Goal: Task Accomplishment & Management: Manage account settings

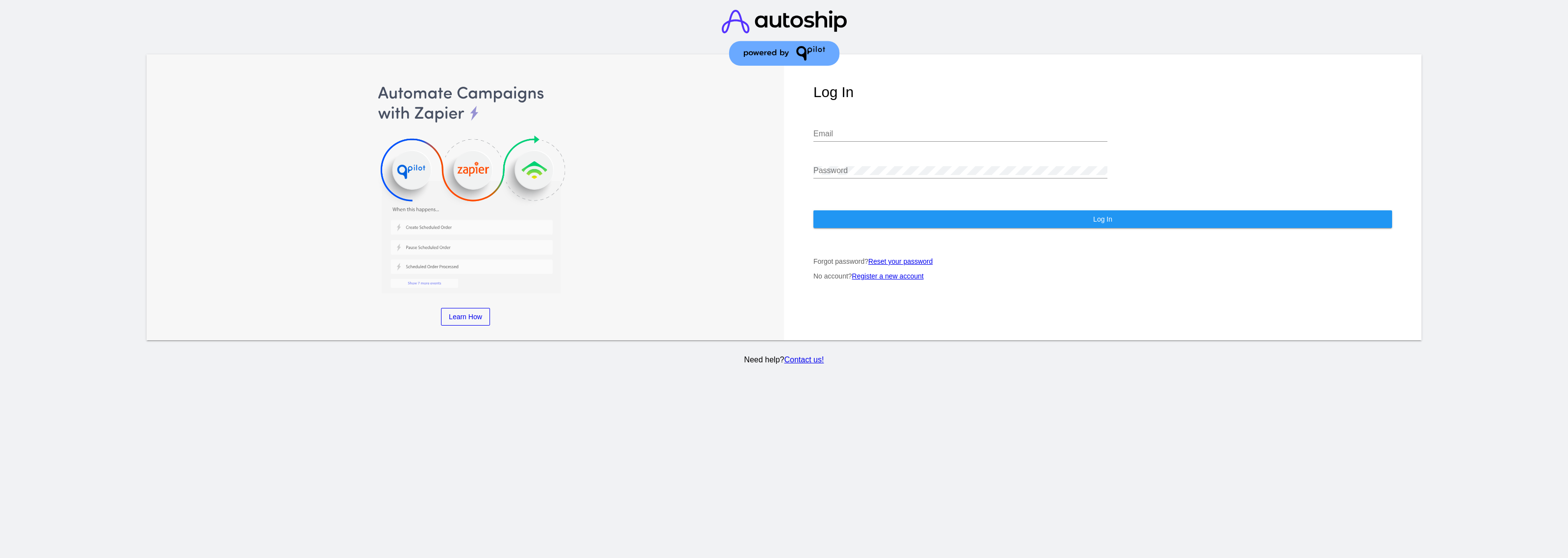
click at [836, 121] on div "Email" at bounding box center [960, 130] width 294 height 22
click at [938, 133] on input "Email" at bounding box center [960, 134] width 294 height 9
click at [859, 130] on input "Email" at bounding box center [960, 134] width 294 height 9
paste input "[PERSON_NAME][EMAIL_ADDRESS][DOMAIN_NAME]"
type input "[PERSON_NAME][EMAIL_ADDRESS][DOMAIN_NAME]"
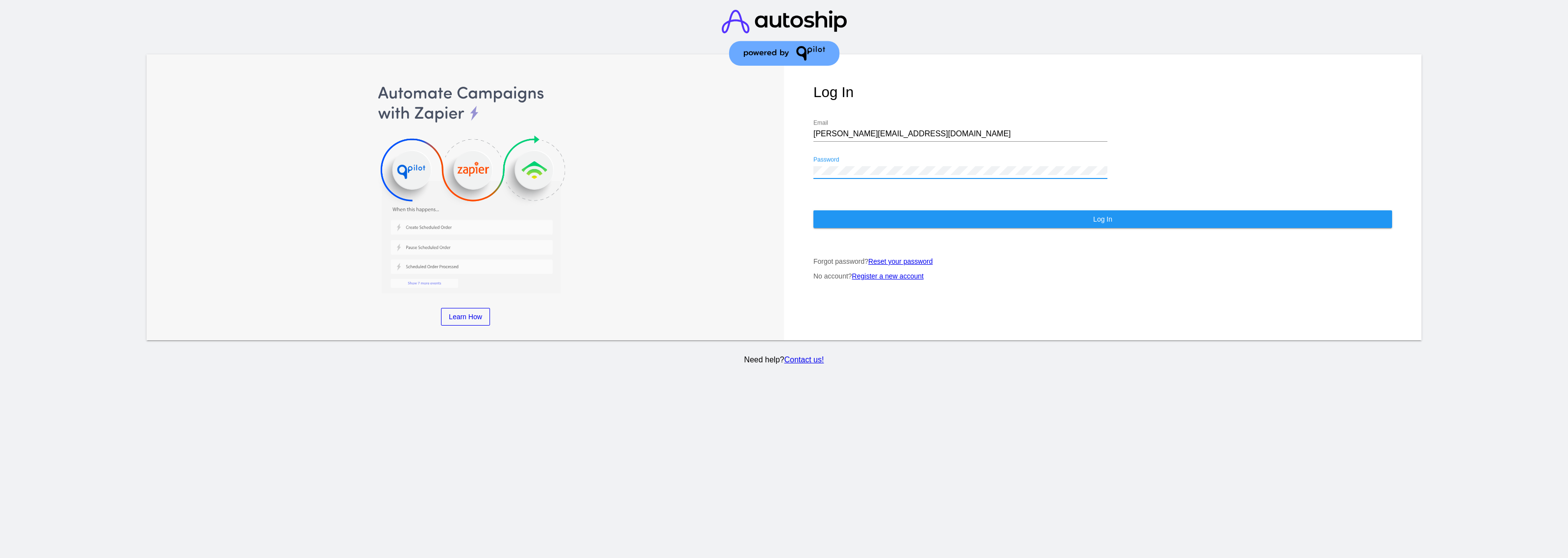
click at [932, 223] on button "Log In" at bounding box center [1103, 219] width 578 height 17
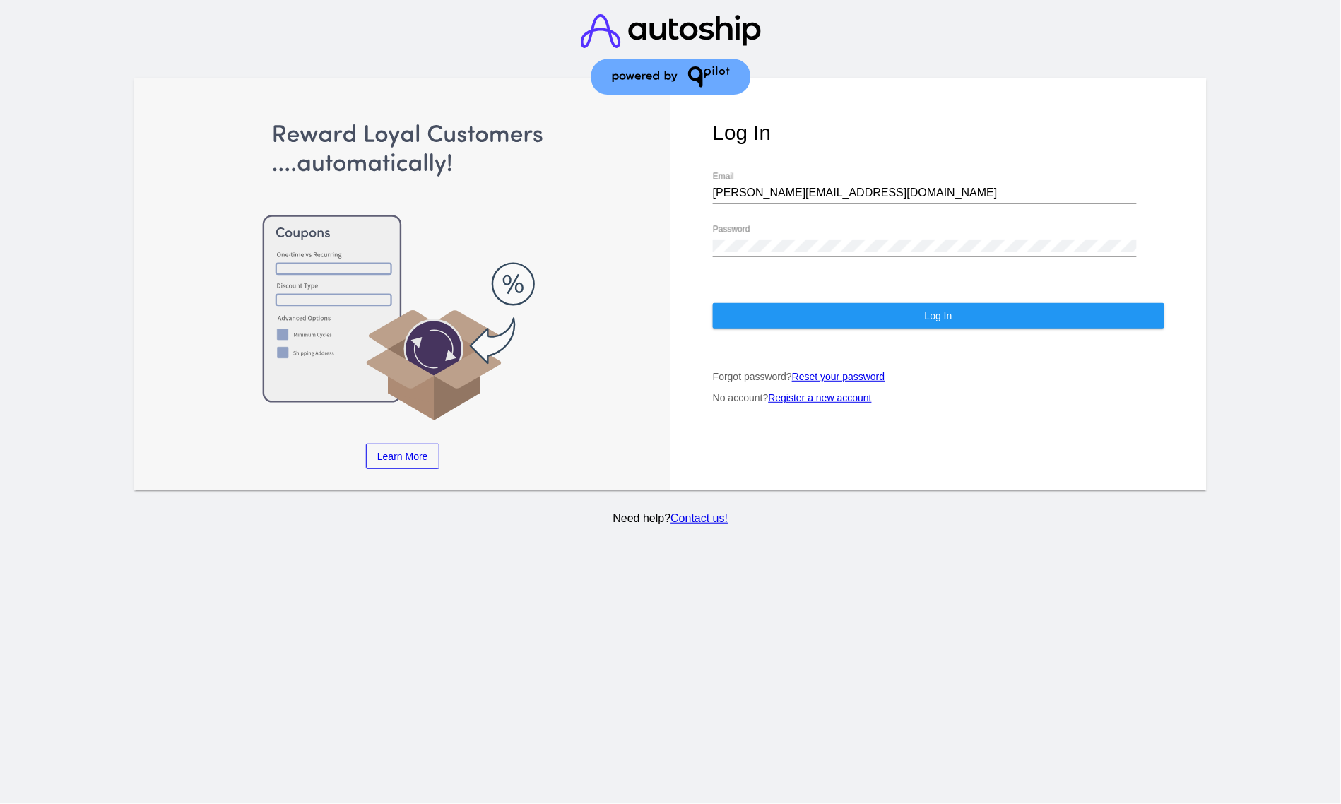
drag, startPoint x: 908, startPoint y: 283, endPoint x: 911, endPoint y: 301, distance: 18.0
click at [909, 283] on div "Log In [PERSON_NAME][EMAIL_ADDRESS][DOMAIN_NAME] Email Password Log In Forgot p…" at bounding box center [939, 284] width 536 height 412
click at [914, 305] on button "Log In" at bounding box center [939, 315] width 452 height 25
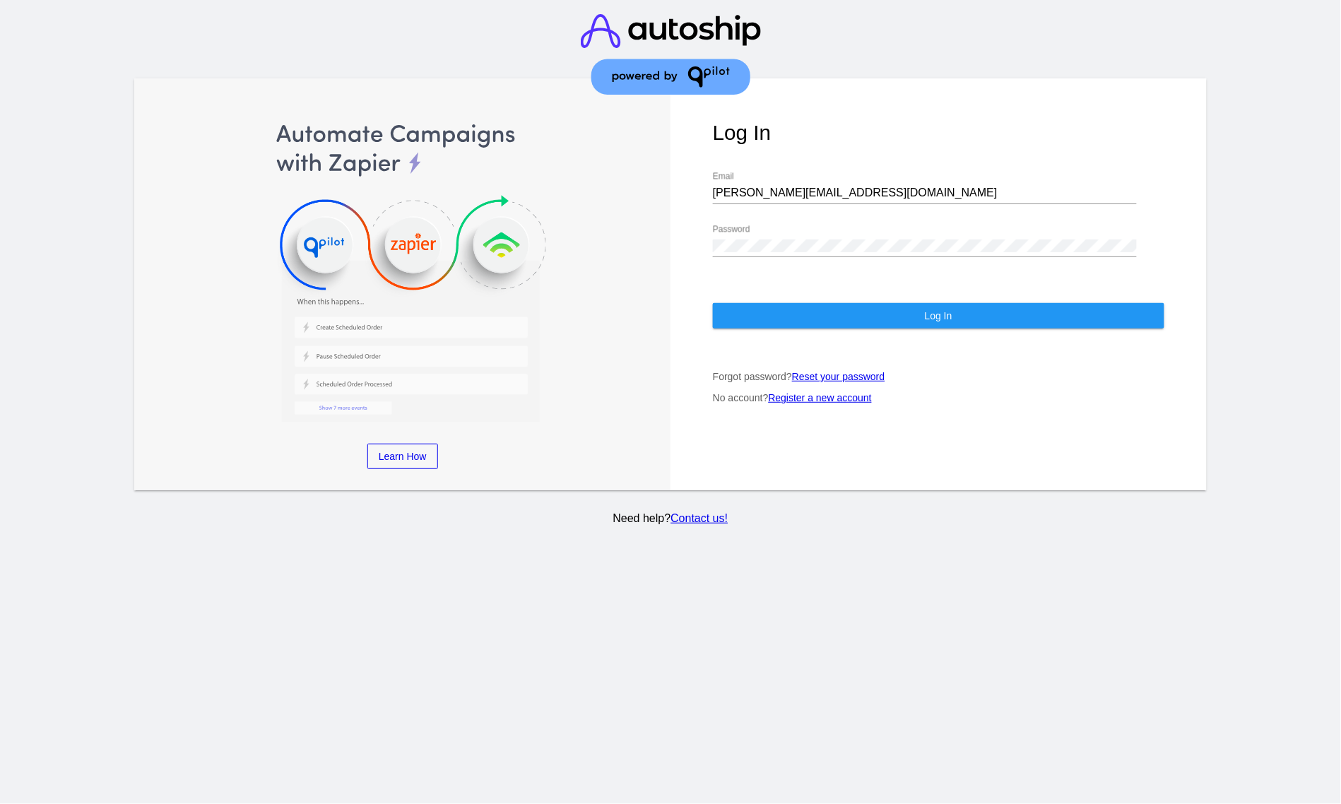
click at [967, 237] on div "Password" at bounding box center [925, 241] width 424 height 32
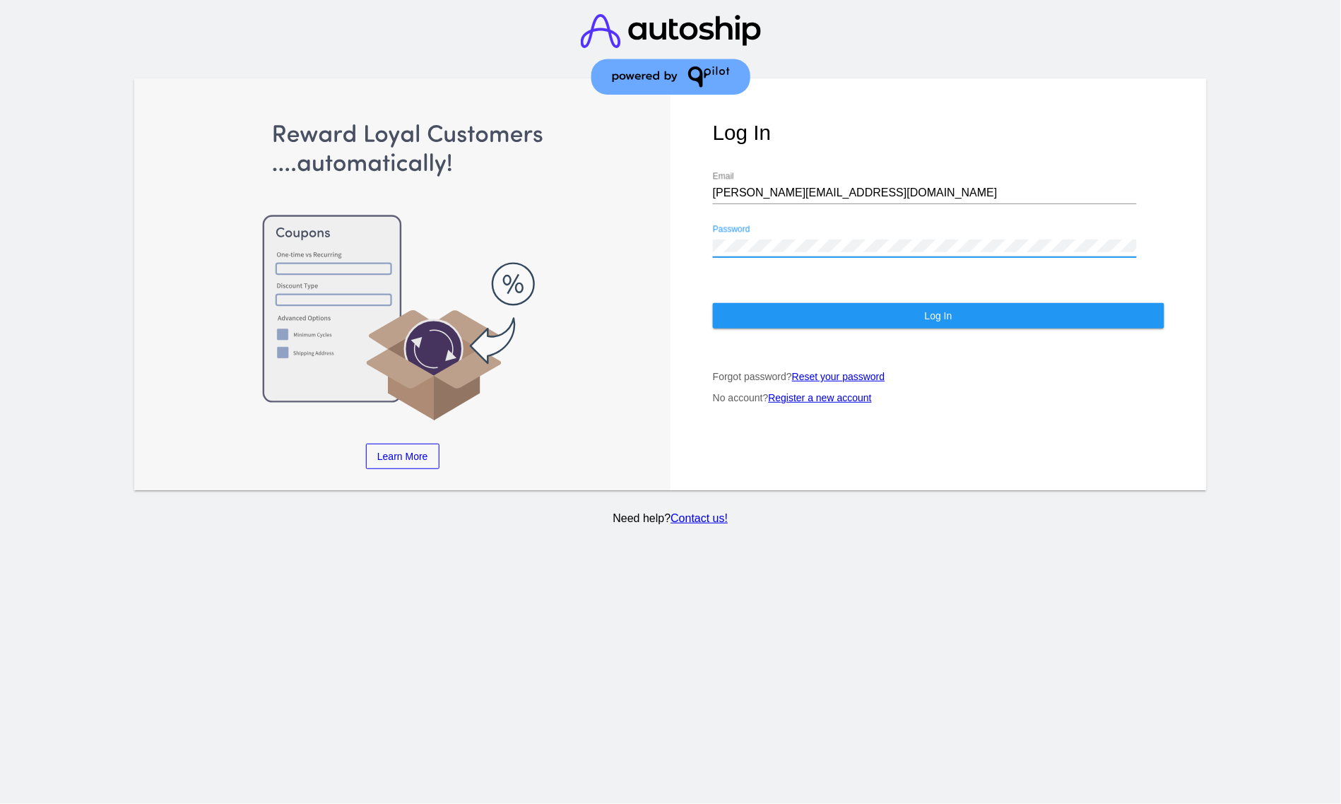
click at [983, 306] on button "Log In" at bounding box center [939, 315] width 452 height 25
click at [984, 231] on div "Password" at bounding box center [925, 241] width 424 height 32
click at [1002, 316] on button "Log In" at bounding box center [939, 315] width 452 height 25
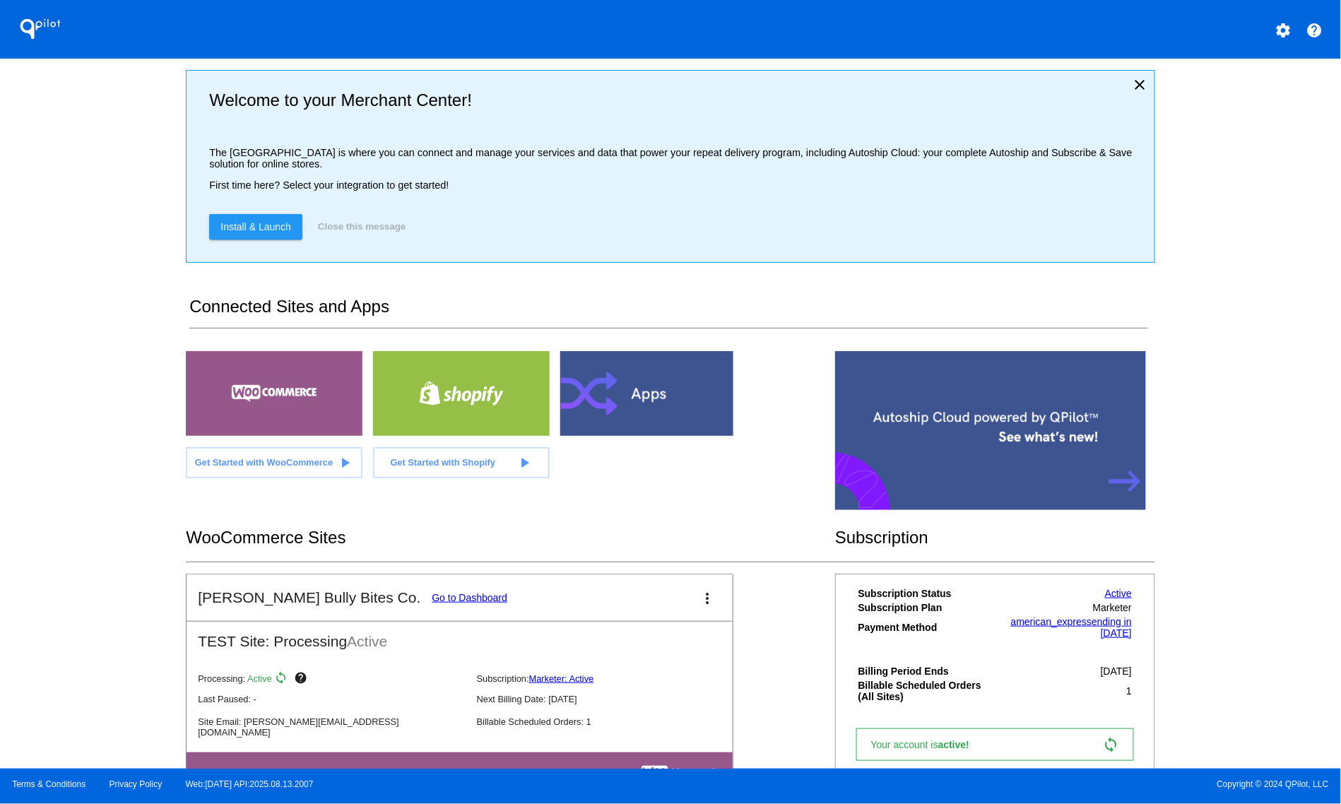
scroll to position [54, 0]
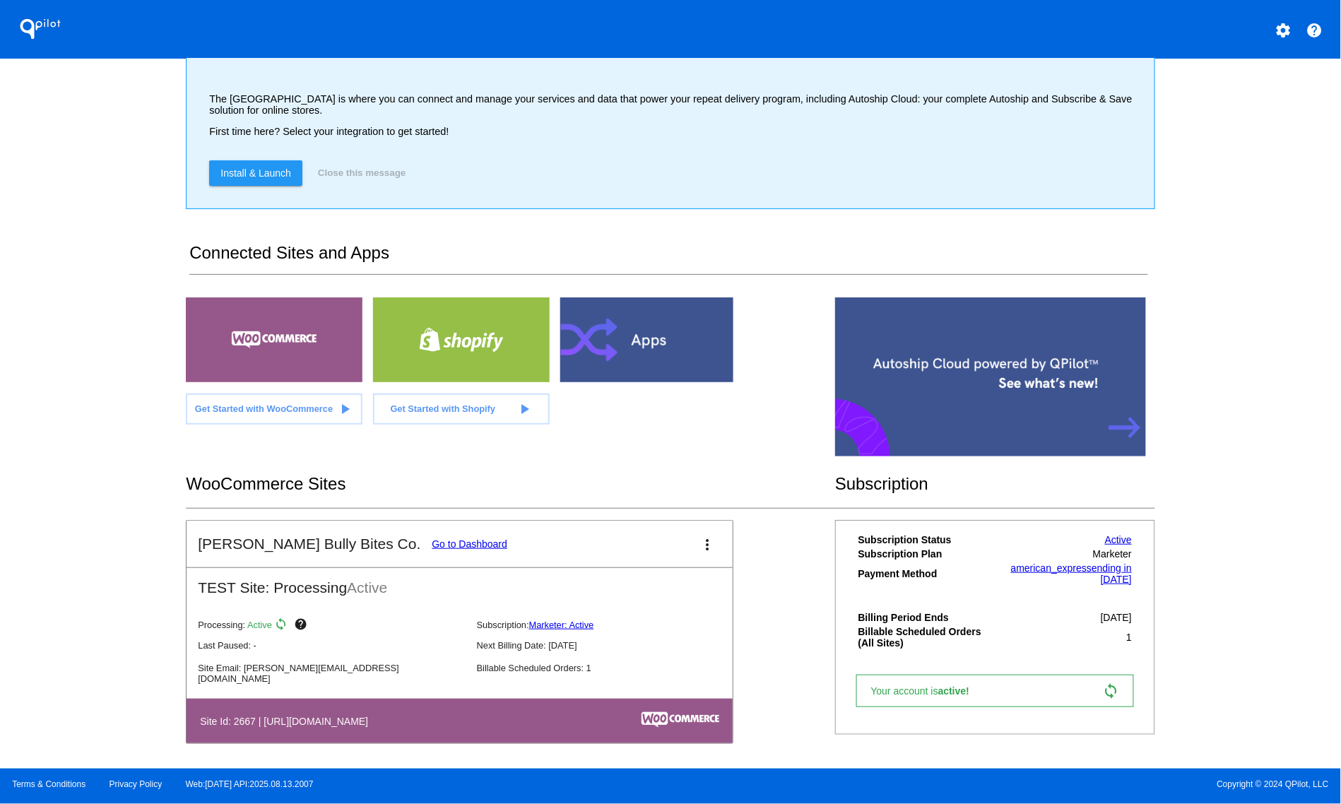
click at [432, 538] on link "Go to Dashboard" at bounding box center [470, 543] width 76 height 11
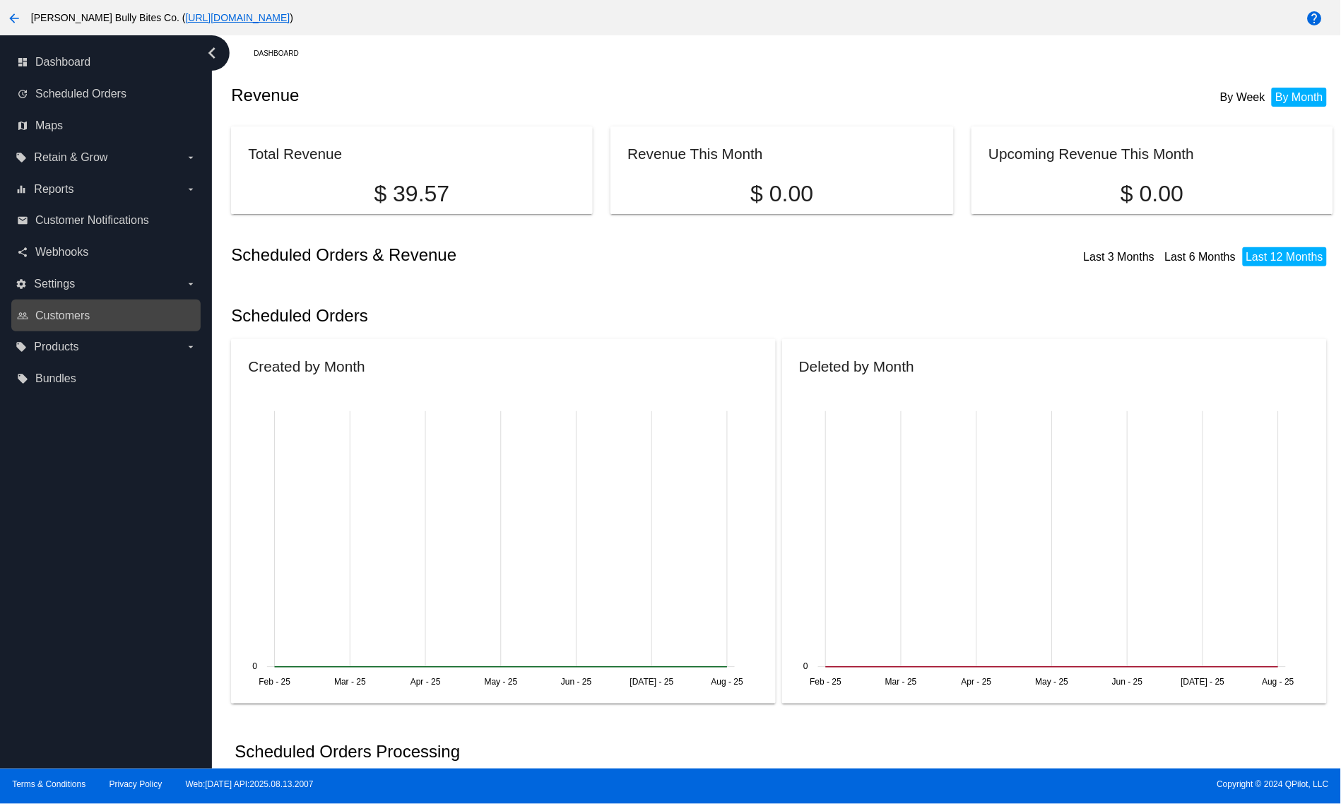
click at [153, 313] on link "people_outline Customers" at bounding box center [106, 316] width 179 height 23
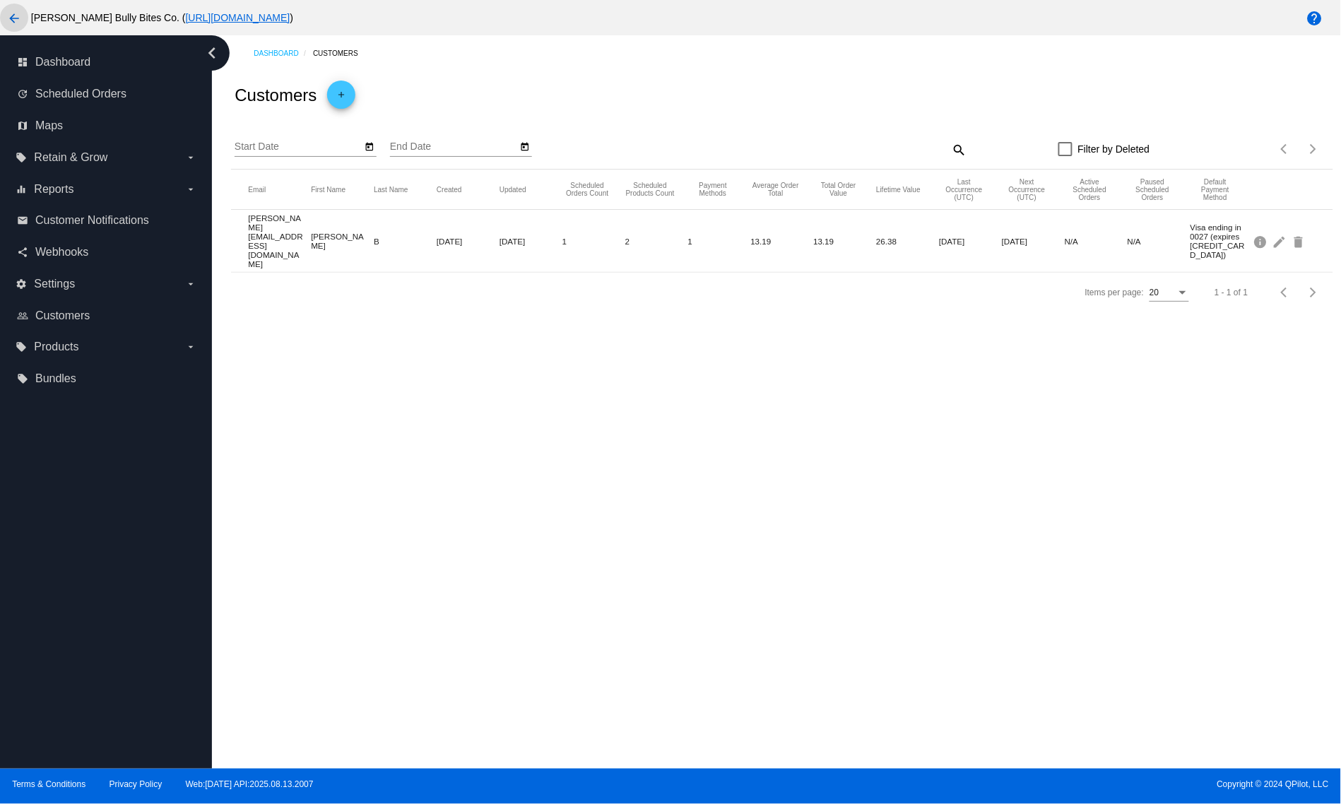
click at [16, 18] on mat-icon "arrow_back" at bounding box center [14, 18] width 17 height 17
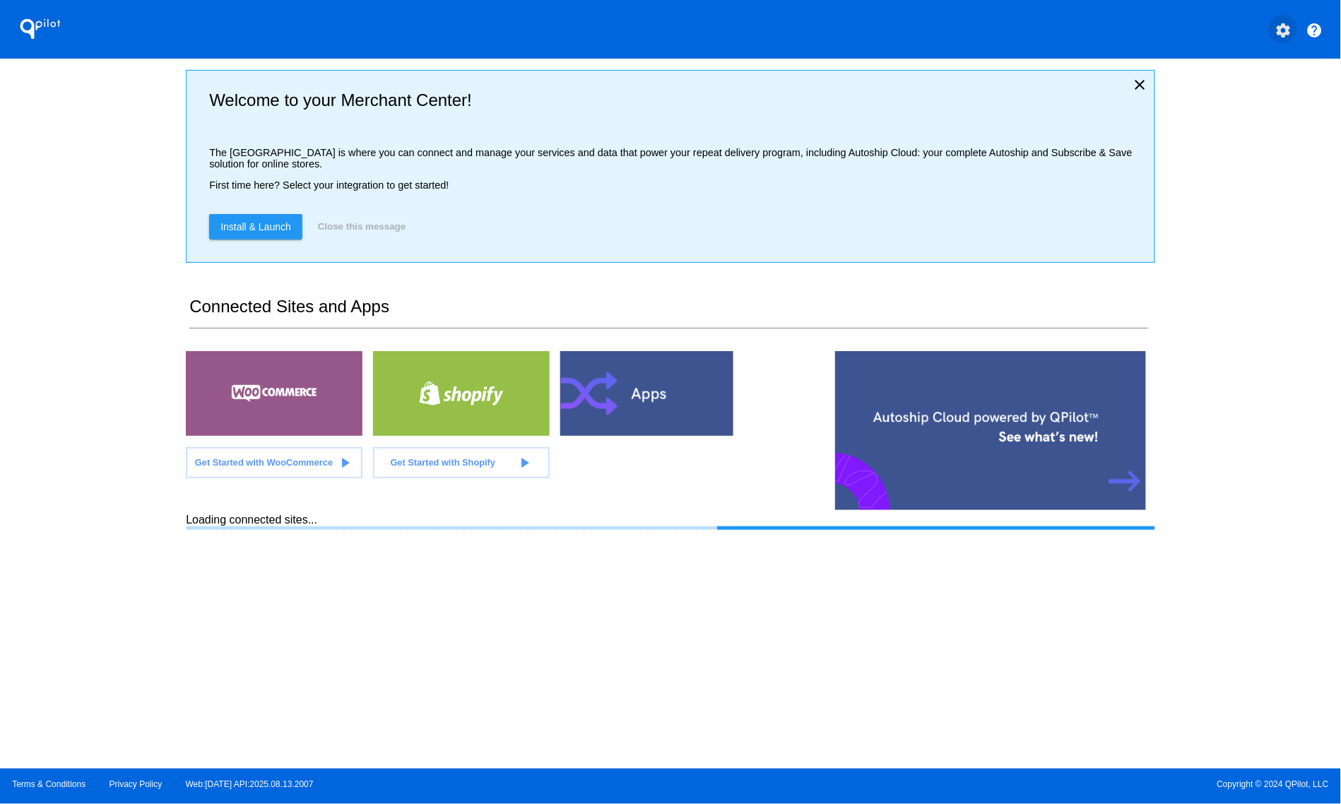
click at [1276, 30] on mat-icon "settings" at bounding box center [1283, 30] width 17 height 17
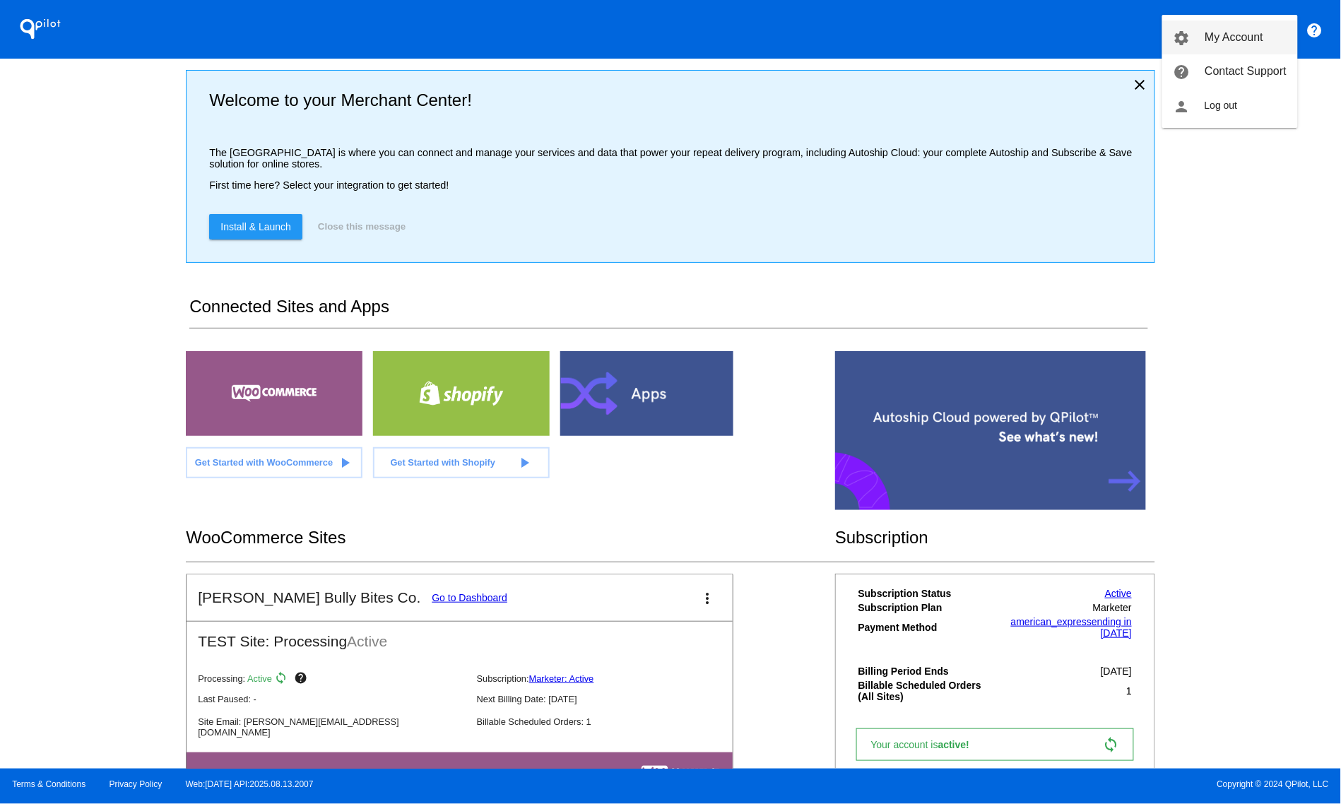
click at [1233, 42] on span "My Account" at bounding box center [1234, 37] width 59 height 12
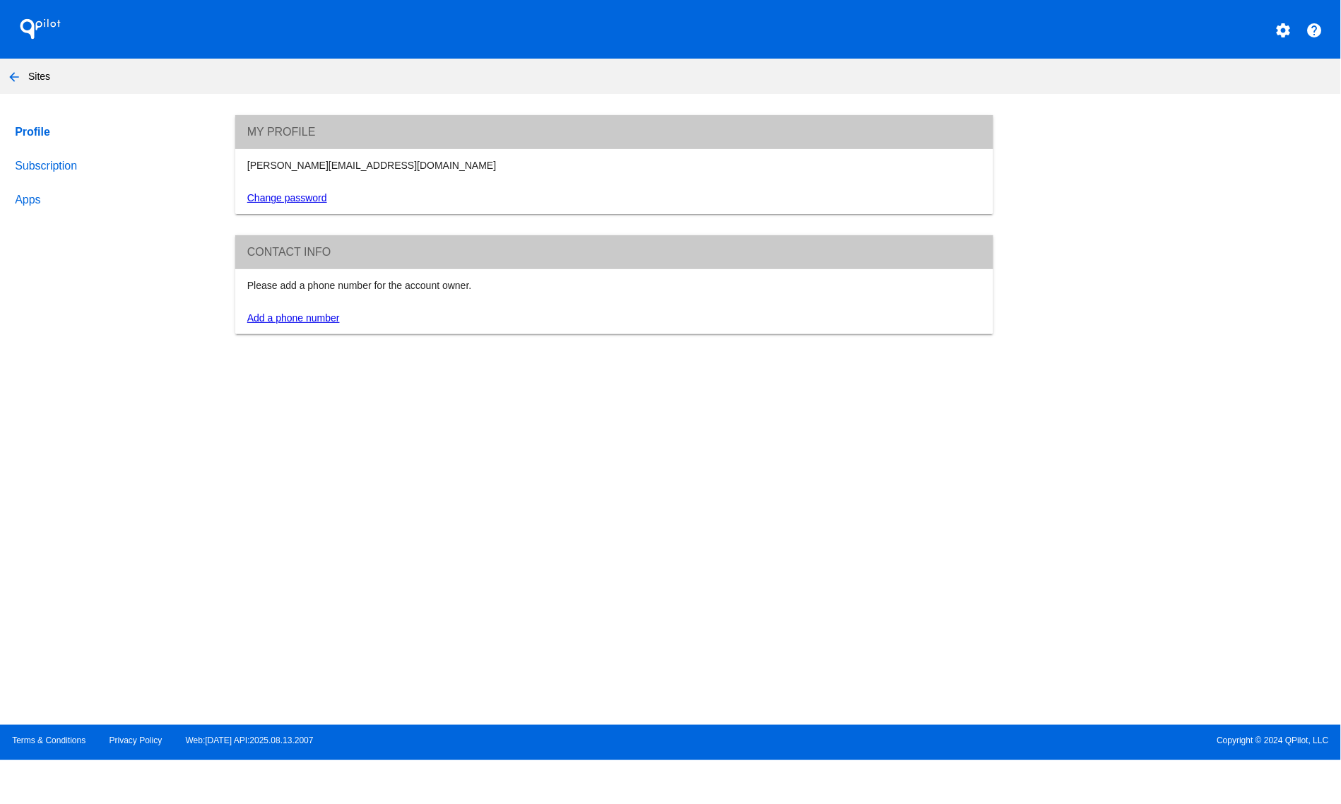
click at [39, 167] on link "Subscription" at bounding box center [111, 166] width 199 height 34
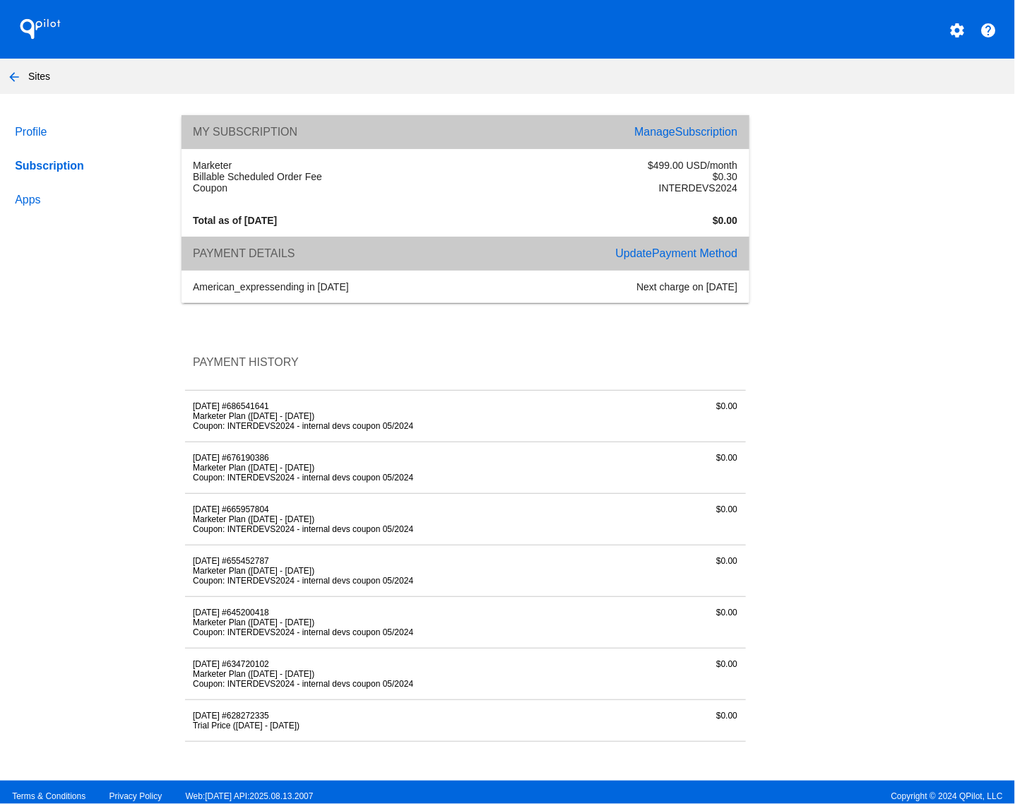
click at [0, 76] on button "arrow_back" at bounding box center [14, 76] width 28 height 28
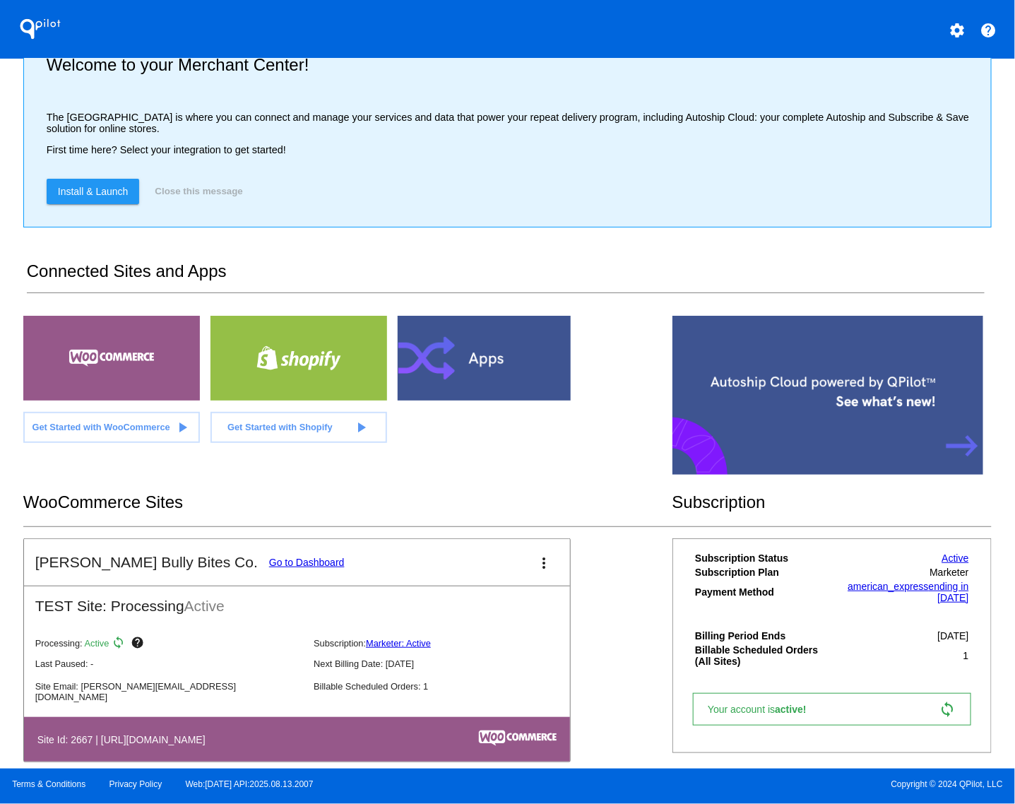
scroll to position [54, 0]
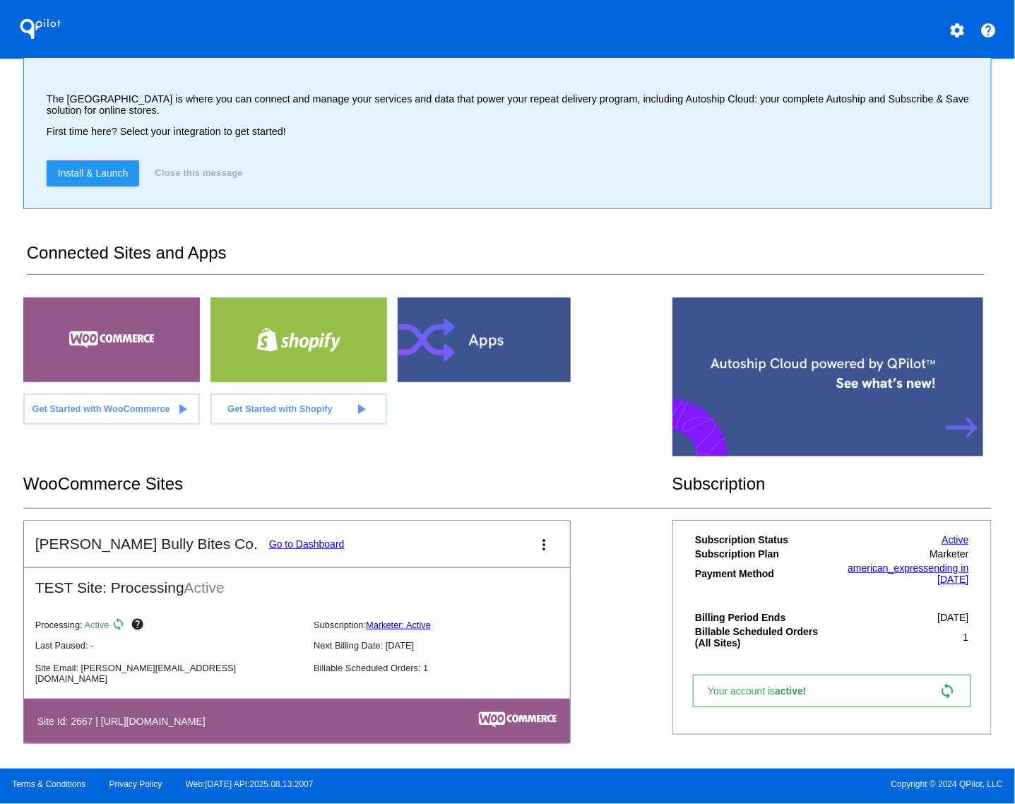
click at [251, 546] on mat-card-title "[PERSON_NAME] Bully Bites Co. Go to Dashboard" at bounding box center [189, 544] width 309 height 17
click at [269, 541] on link "Go to Dashboard" at bounding box center [307, 543] width 76 height 11
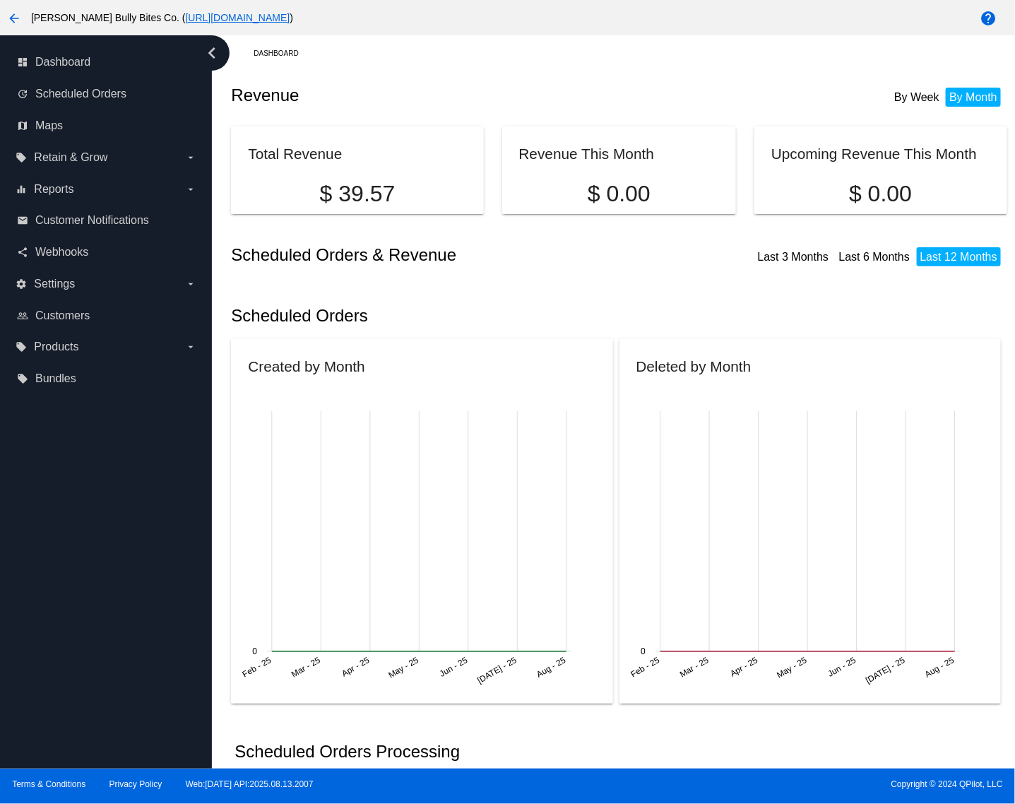
click at [15, 19] on mat-icon "arrow_back" at bounding box center [14, 18] width 17 height 17
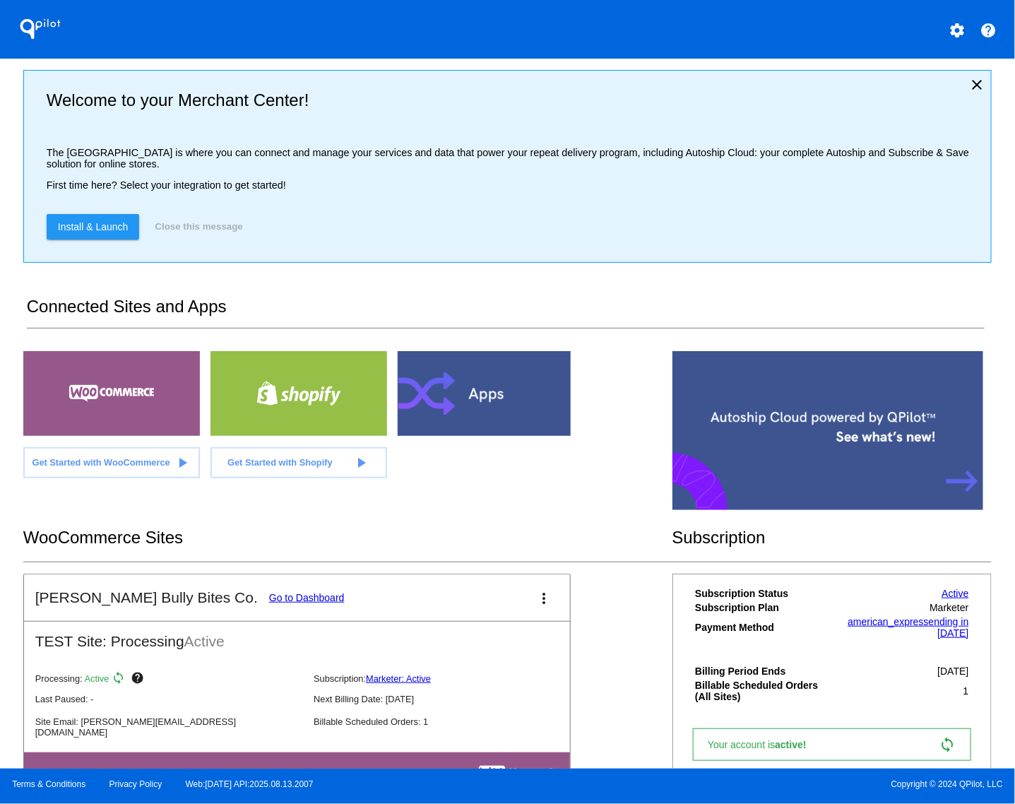
click at [962, 71] on div "Welcome to your Merchant Center! The [GEOGRAPHIC_DATA] is where you can connect…" at bounding box center [507, 166] width 969 height 193
click at [969, 83] on mat-icon "close" at bounding box center [977, 84] width 17 height 17
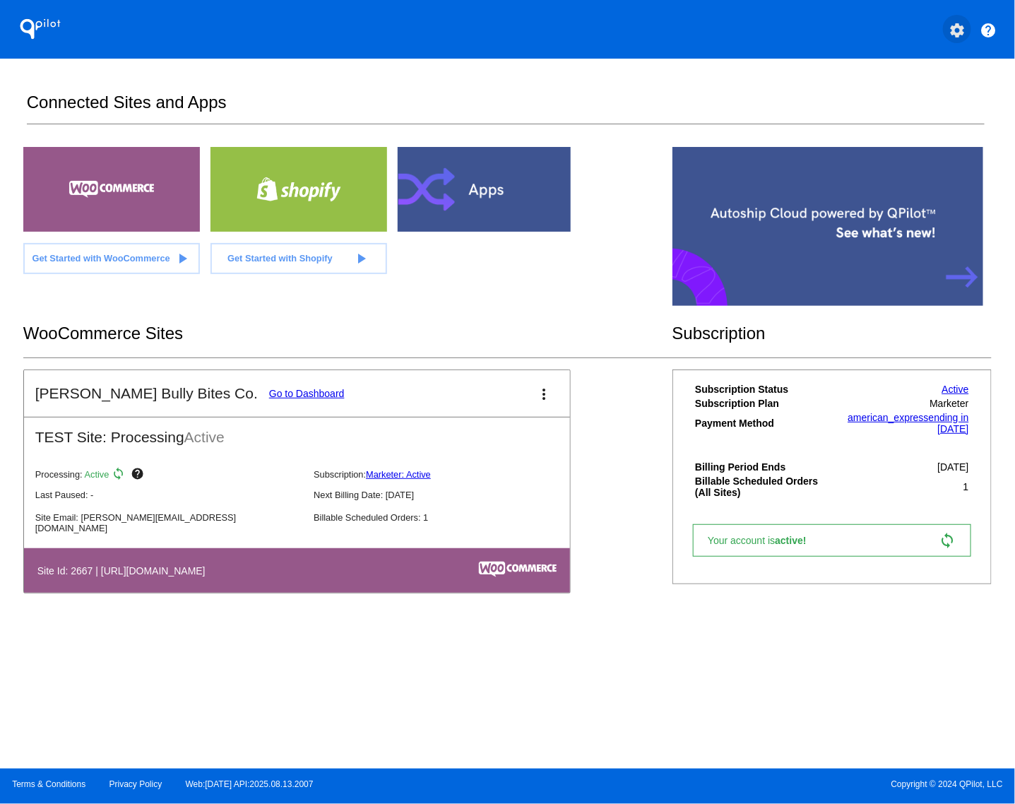
click at [962, 26] on mat-icon "settings" at bounding box center [957, 30] width 17 height 17
click at [912, 34] on span "My Account" at bounding box center [908, 37] width 59 height 12
